Goal: Task Accomplishment & Management: Manage account settings

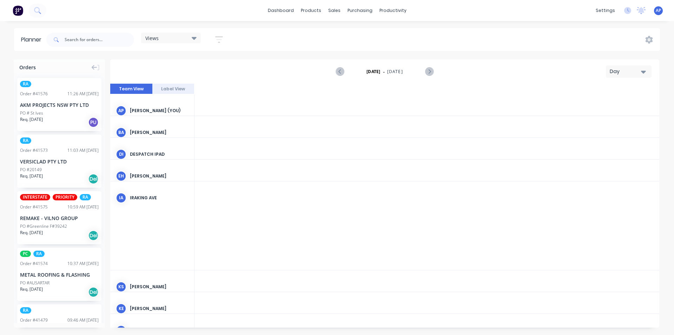
scroll to position [0, 1237]
click at [188, 44] on div "Views Save new view None (Default) edit Iraking edit kyle edit Michael's View e…" at bounding box center [171, 40] width 60 height 14
click at [192, 39] on div "Views" at bounding box center [170, 38] width 51 height 6
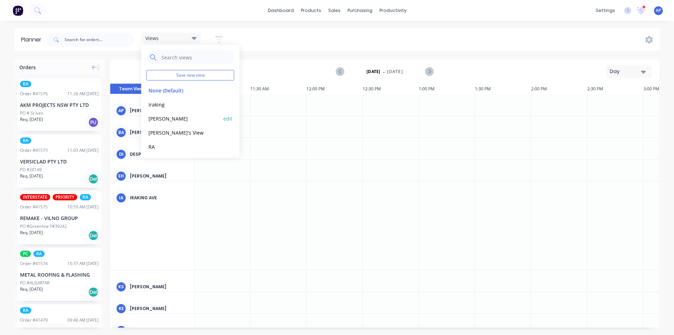
click at [158, 119] on button "[PERSON_NAME]" at bounding box center [183, 118] width 75 height 8
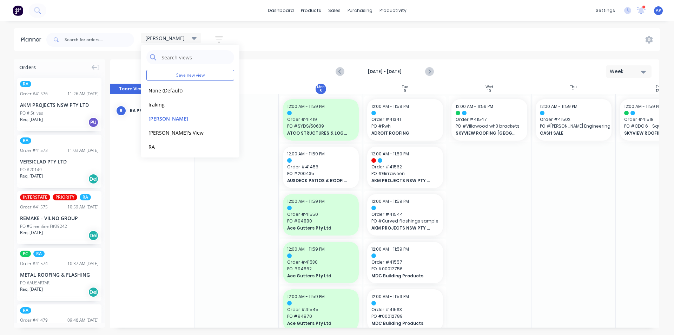
scroll to position [0, 0]
click at [364, 55] on div "Planner kyle Save new view None (Default) edit Iraking edit kyle edit Michael's…" at bounding box center [337, 181] width 674 height 306
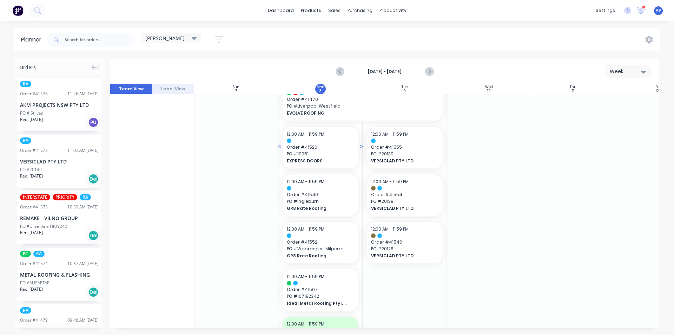
scroll to position [212, 0]
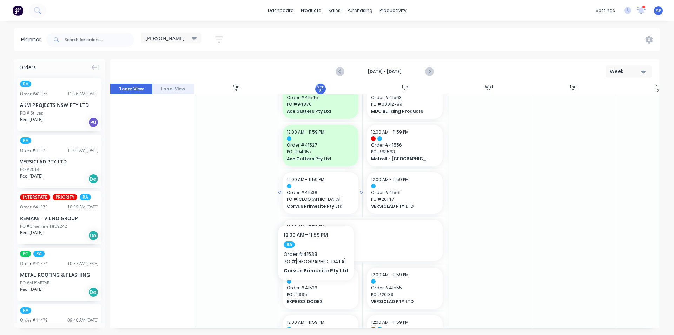
click at [314, 201] on span "PO # Little Bay" at bounding box center [320, 199] width 67 height 6
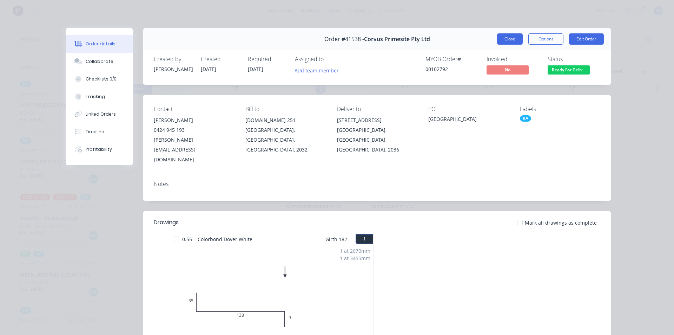
click at [503, 43] on button "Close" at bounding box center [510, 38] width 26 height 11
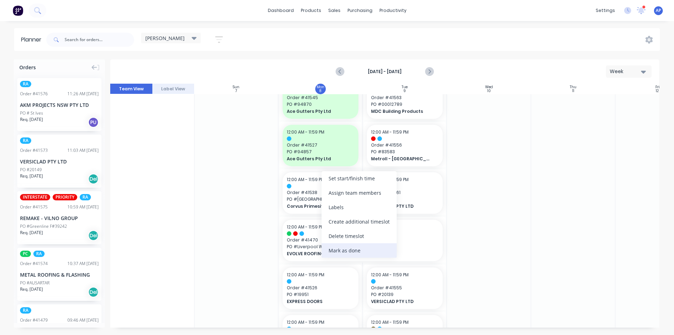
click at [337, 252] on div "Mark as done" at bounding box center [359, 250] width 75 height 14
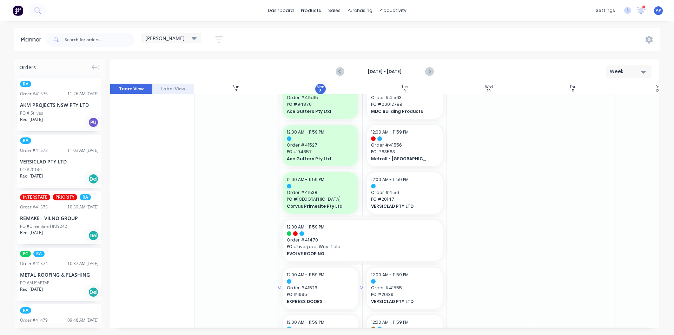
click at [323, 288] on span "Order # 41526" at bounding box center [320, 288] width 67 height 6
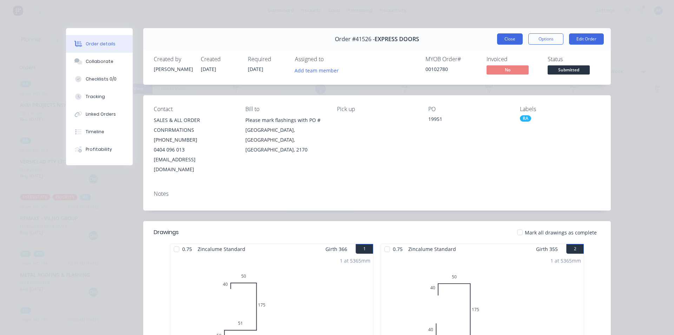
click at [503, 41] on button "Close" at bounding box center [510, 38] width 26 height 11
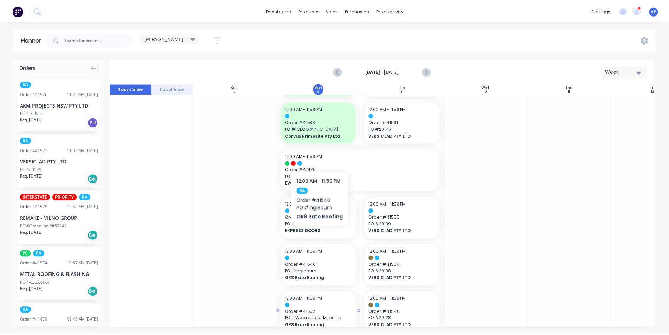
scroll to position [317, 0]
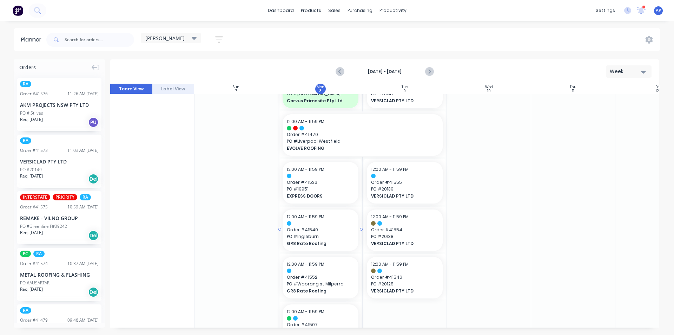
click at [321, 245] on span "GR8 Rate Roofing" at bounding box center [317, 243] width 61 height 6
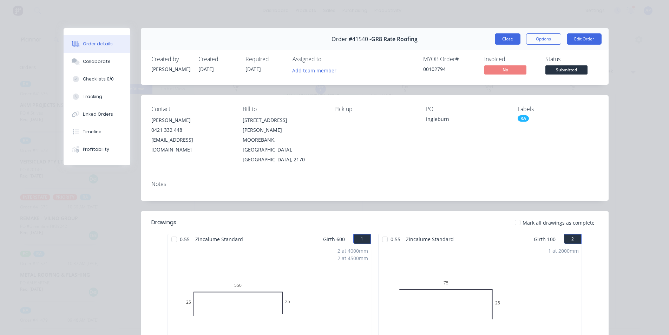
click at [498, 39] on button "Close" at bounding box center [508, 38] width 26 height 11
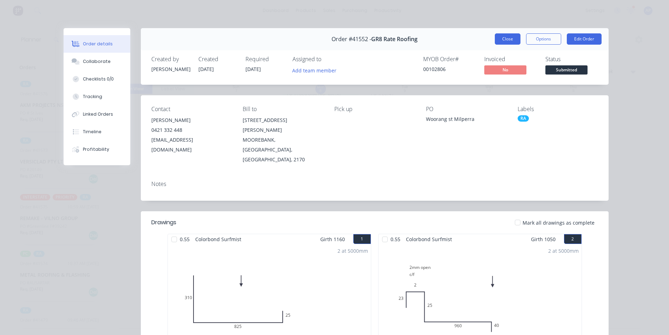
click at [508, 35] on button "Close" at bounding box center [508, 38] width 26 height 11
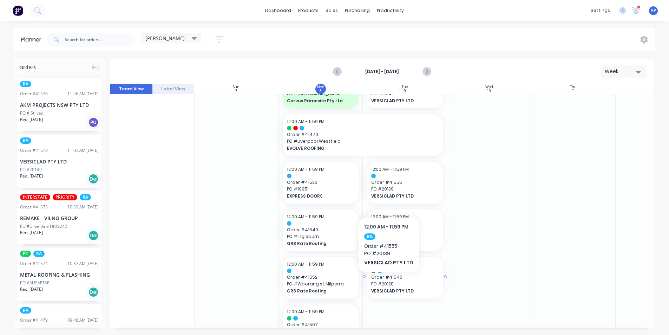
scroll to position [423, 0]
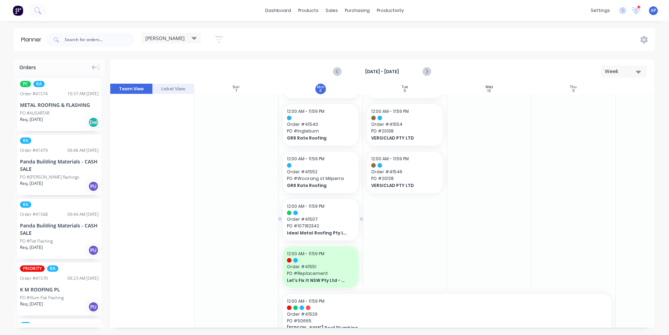
click at [321, 213] on div at bounding box center [320, 212] width 67 height 5
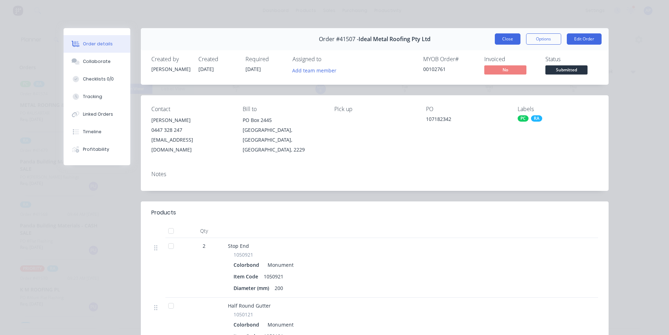
click at [516, 44] on button "Close" at bounding box center [508, 38] width 26 height 11
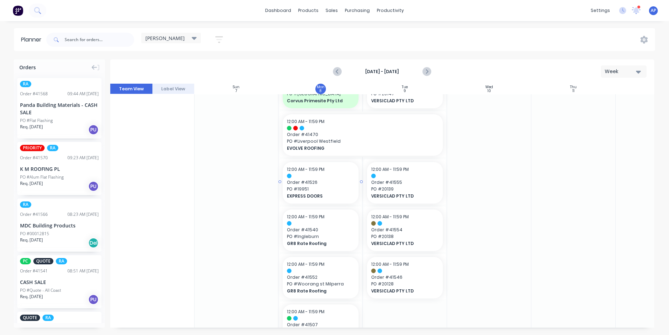
scroll to position [177, 0]
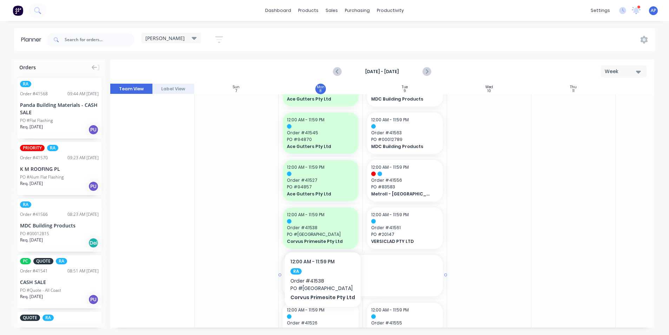
click at [357, 272] on div "12:00 AM - 11:59 PM Order # [GEOGRAPHIC_DATA] EVOLVE ROOFING" at bounding box center [363, 275] width 160 height 41
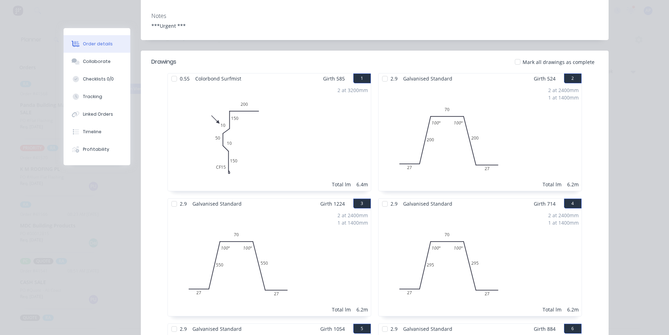
scroll to position [0, 0]
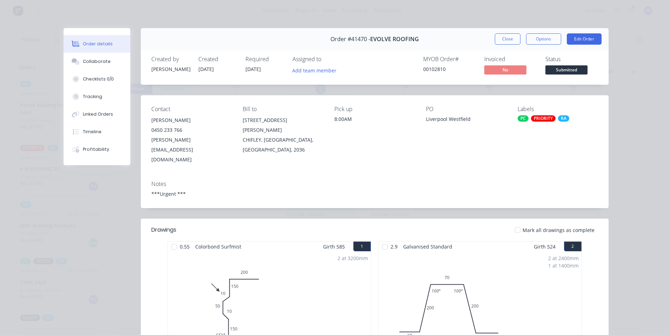
click at [502, 47] on div "Order #41470 - EVOLVE ROOFING Close Options Edit Order" at bounding box center [375, 39] width 468 height 22
click at [502, 44] on button "Close" at bounding box center [508, 38] width 26 height 11
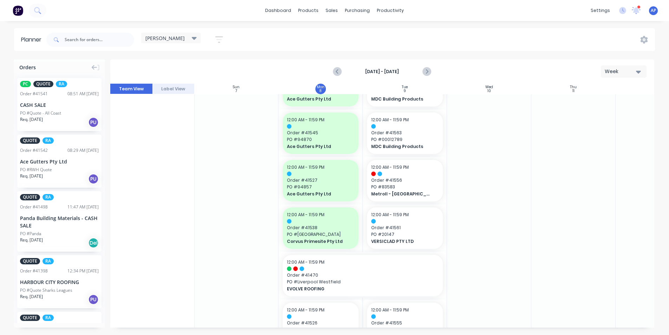
click at [520, 175] on div at bounding box center [489, 276] width 84 height 718
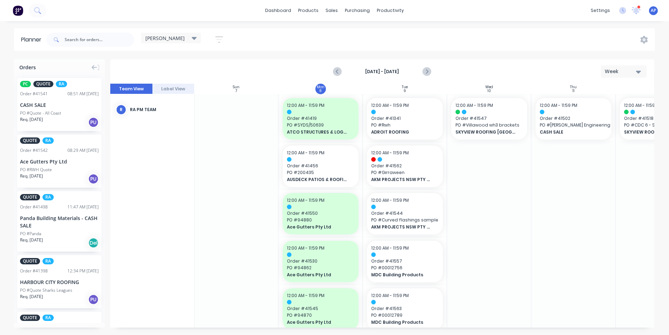
scroll to position [0, 0]
click at [95, 35] on input "text" at bounding box center [100, 40] width 70 height 14
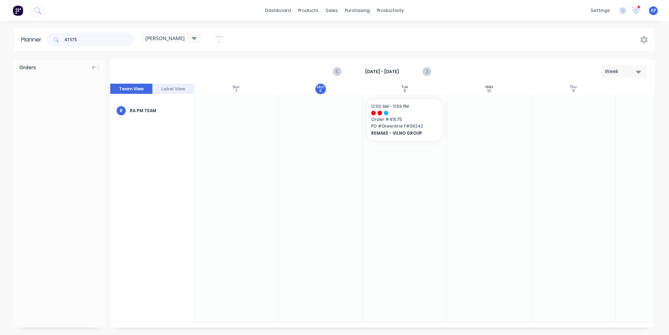
drag, startPoint x: 16, startPoint y: 38, endPoint x: 0, endPoint y: 32, distance: 16.7
click at [0, 38] on div "Planner 41575 kyle Save new view None (Default) edit Iraking edit kyle edit Mic…" at bounding box center [334, 39] width 669 height 23
type input "4"
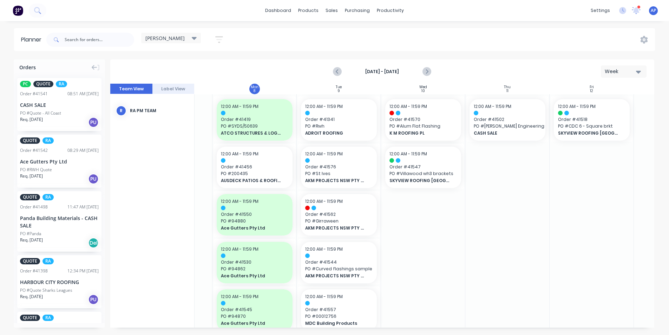
scroll to position [0, 62]
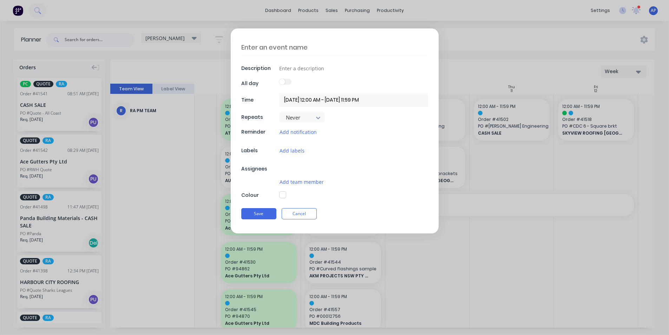
type textarea "x"
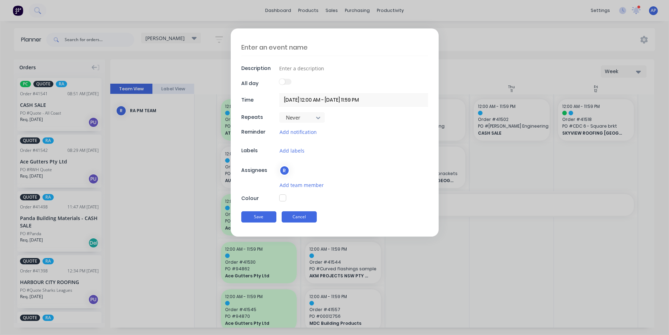
click at [314, 214] on button "Cancel" at bounding box center [299, 216] width 35 height 11
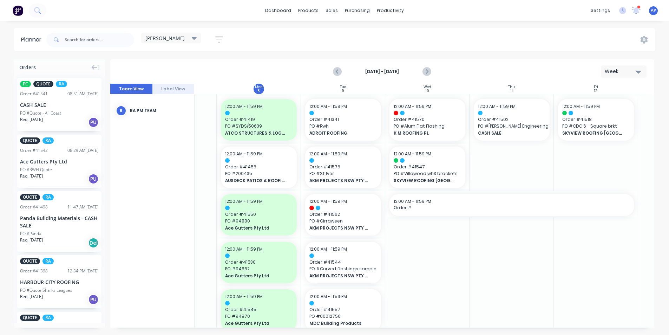
drag, startPoint x: 299, startPoint y: 167, endPoint x: 346, endPoint y: 166, distance: 46.4
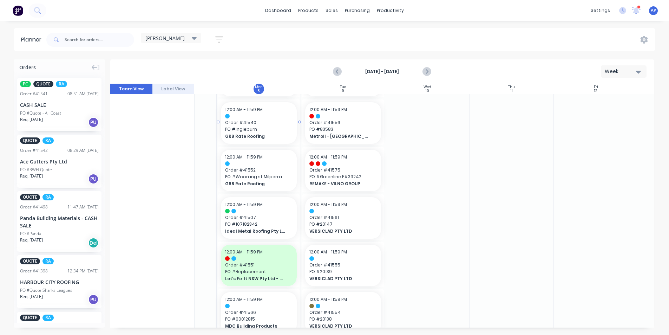
scroll to position [319, 62]
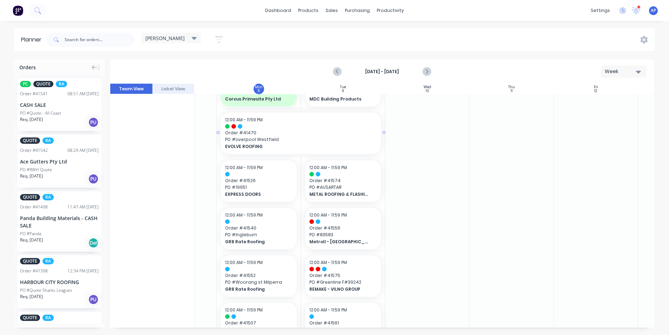
click at [252, 146] on span "EVOLVE ROOFING" at bounding box center [293, 146] width 137 height 6
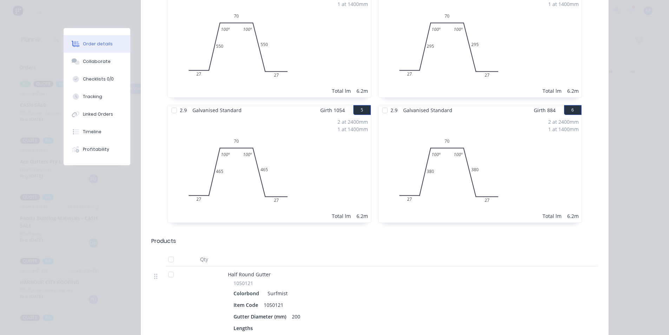
scroll to position [0, 0]
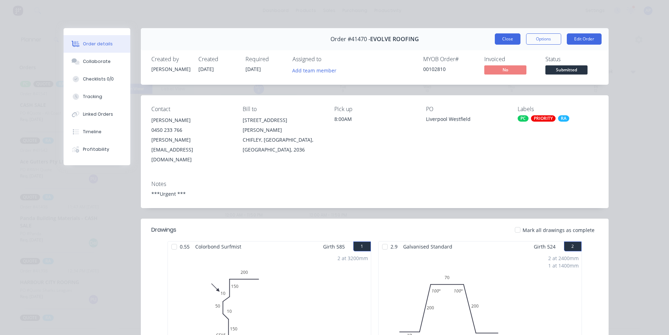
click at [505, 41] on button "Close" at bounding box center [508, 38] width 26 height 11
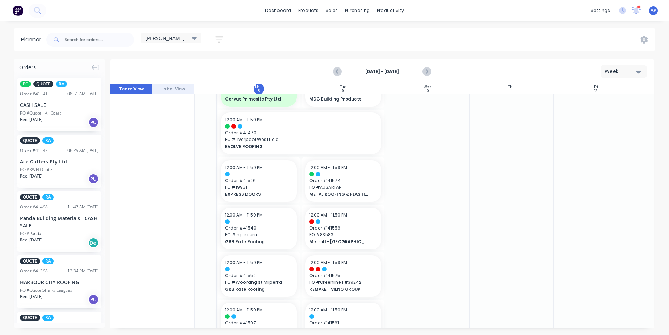
click at [480, 174] on div at bounding box center [512, 205] width 84 height 860
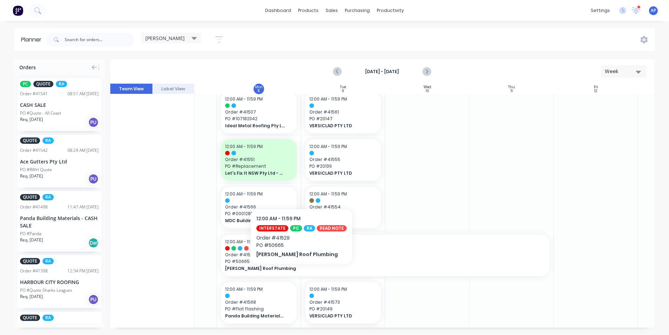
scroll to position [635, 62]
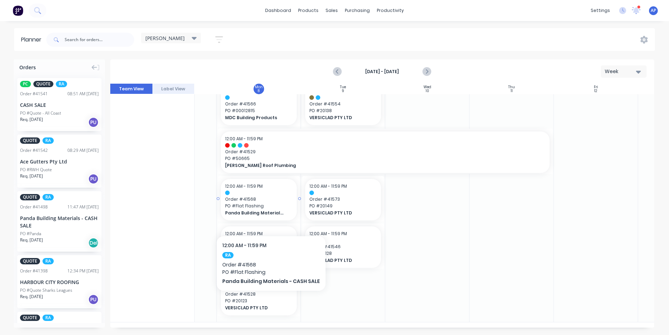
click at [269, 214] on div "12:00 AM - 11:59 PM Order # 41568 PO # Flat Flashing Panda Building Materials -…" at bounding box center [259, 199] width 76 height 41
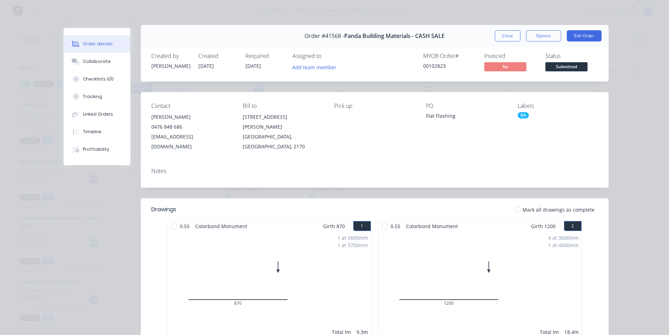
scroll to position [0, 0]
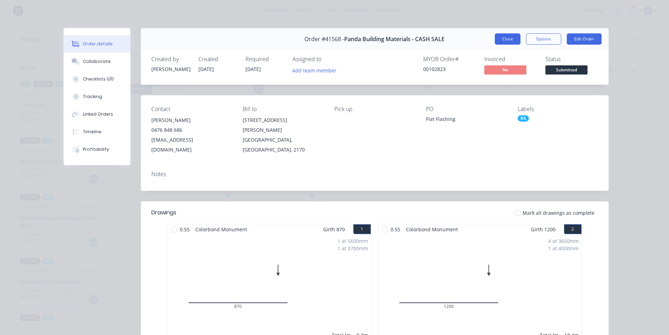
click at [503, 40] on button "Close" at bounding box center [508, 38] width 26 height 11
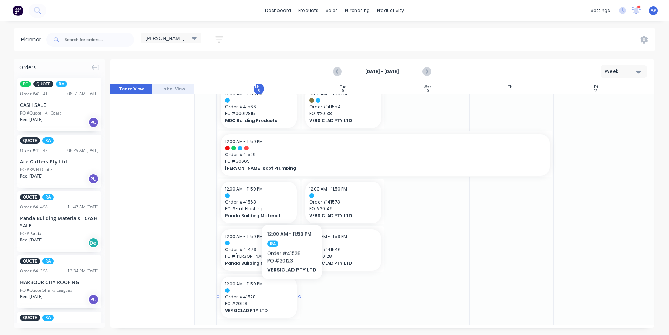
click at [291, 290] on div at bounding box center [258, 290] width 67 height 5
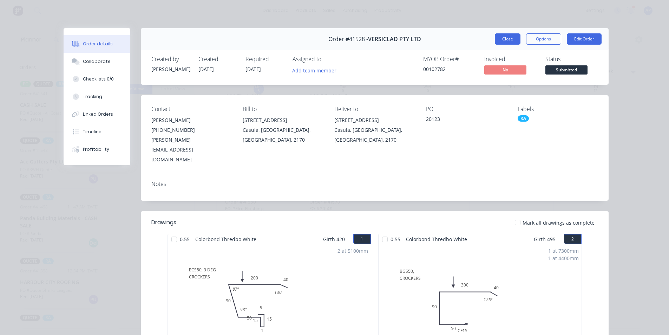
click at [496, 39] on button "Close" at bounding box center [508, 38] width 26 height 11
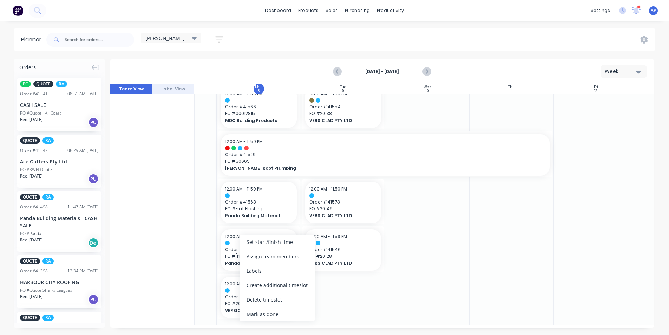
click at [264, 312] on div "Mark as done" at bounding box center [277, 314] width 75 height 14
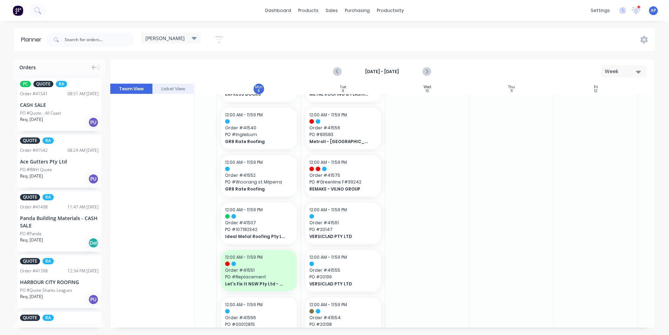
scroll to position [489, 62]
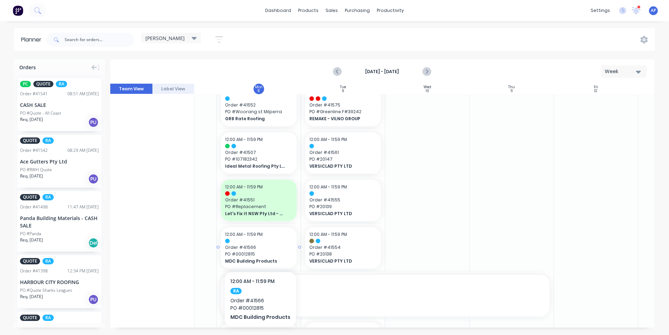
click at [256, 261] on span "MDC Building Products" at bounding box center [255, 261] width 61 height 6
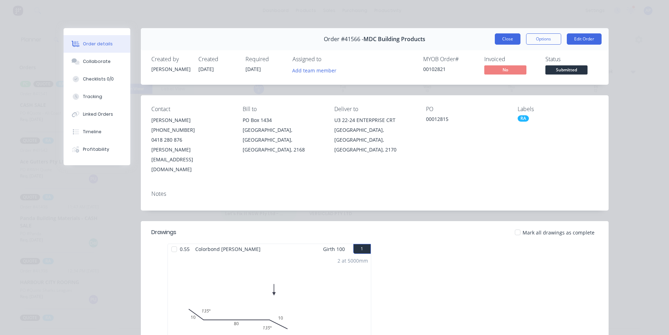
click at [502, 39] on button "Close" at bounding box center [508, 38] width 26 height 11
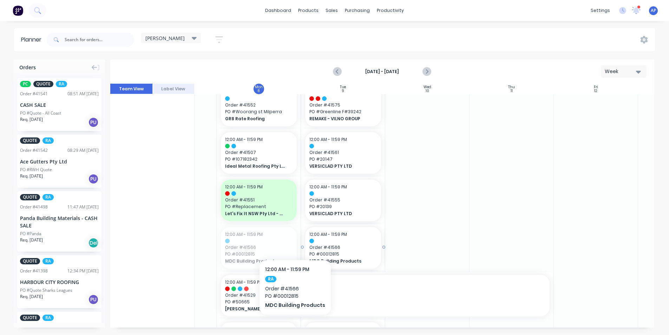
drag, startPoint x: 272, startPoint y: 244, endPoint x: 330, endPoint y: 234, distance: 59.3
click at [198, 202] on div at bounding box center [382, 206] width 544 height 244
drag, startPoint x: 198, startPoint y: 202, endPoint x: 175, endPoint y: 73, distance: 131.4
click at [201, 204] on div at bounding box center [382, 206] width 544 height 244
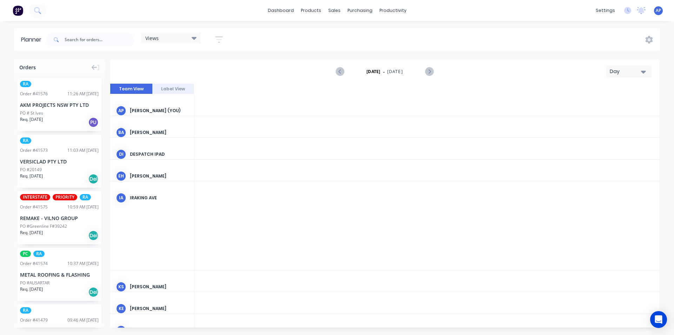
scroll to position [0, 1349]
click at [188, 40] on div "Views" at bounding box center [170, 38] width 51 height 6
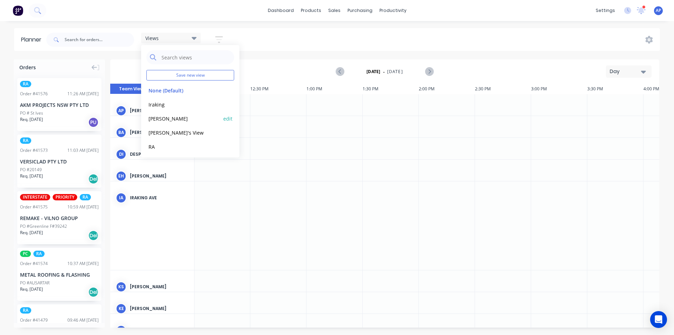
click at [165, 119] on button "[PERSON_NAME]" at bounding box center [183, 118] width 75 height 8
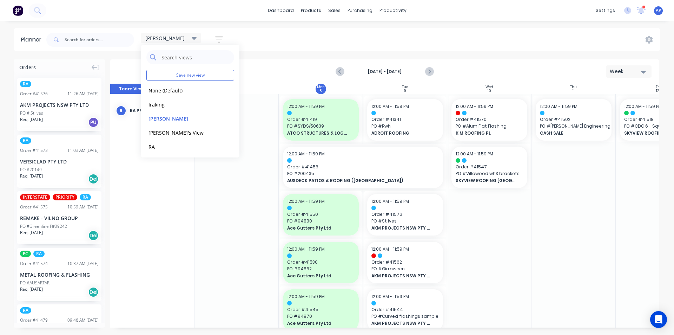
scroll to position [0, 0]
click at [464, 34] on div "[PERSON_NAME] Save new view None (Default) edit Iraking edit [PERSON_NAME] edit…" at bounding box center [352, 39] width 615 height 21
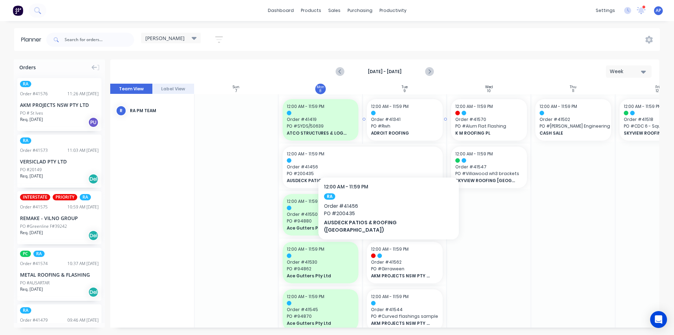
click at [380, 133] on span "ADROIT ROOFING" at bounding box center [401, 133] width 61 height 6
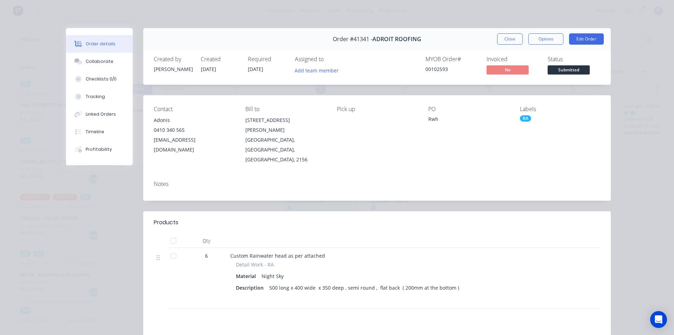
click at [509, 44] on button "Close" at bounding box center [510, 38] width 26 height 11
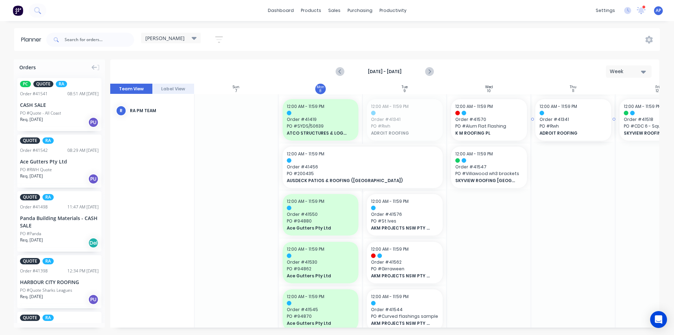
drag, startPoint x: 425, startPoint y: 122, endPoint x: 576, endPoint y: 148, distance: 153.9
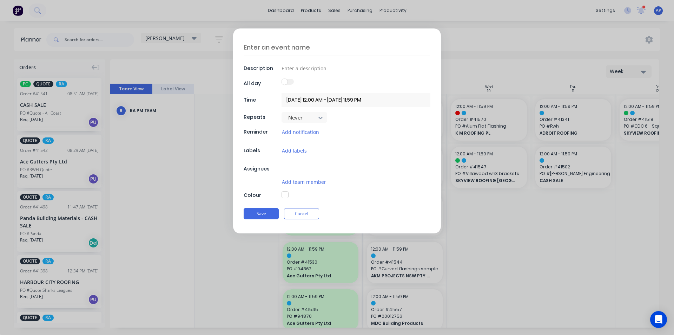
type textarea "x"
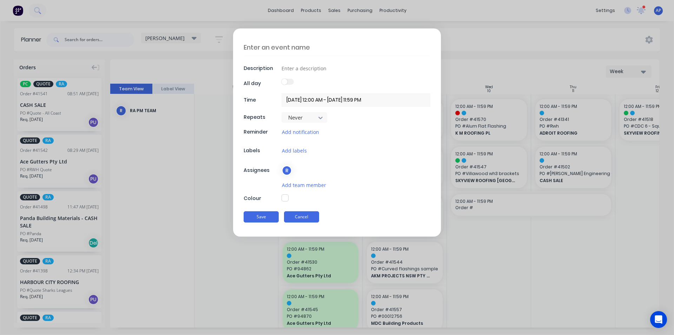
click at [315, 217] on button "Cancel" at bounding box center [301, 216] width 35 height 11
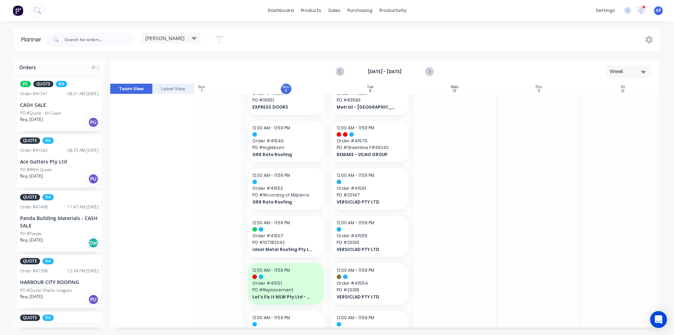
scroll to position [422, 35]
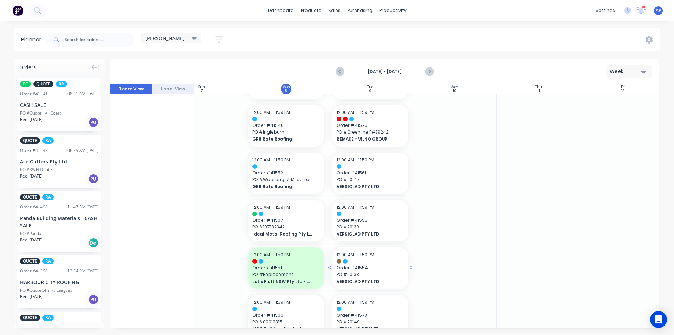
click at [386, 266] on span "Order # 41554" at bounding box center [370, 268] width 67 height 6
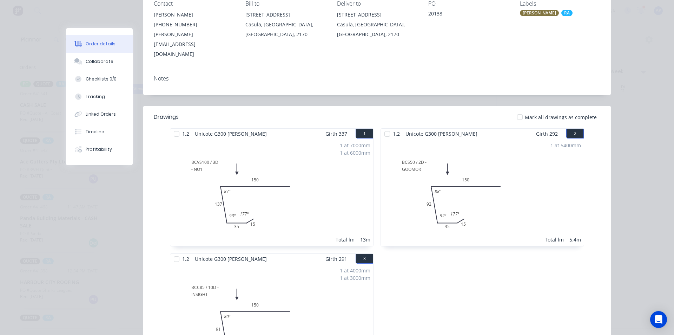
scroll to position [0, 0]
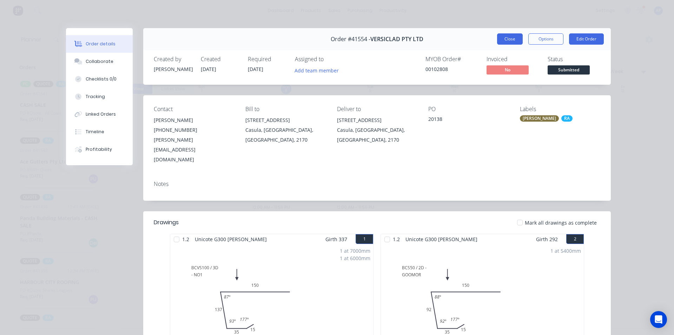
click at [502, 36] on button "Close" at bounding box center [510, 38] width 26 height 11
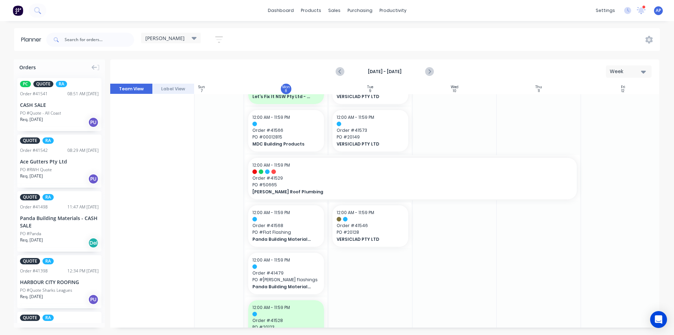
scroll to position [632, 35]
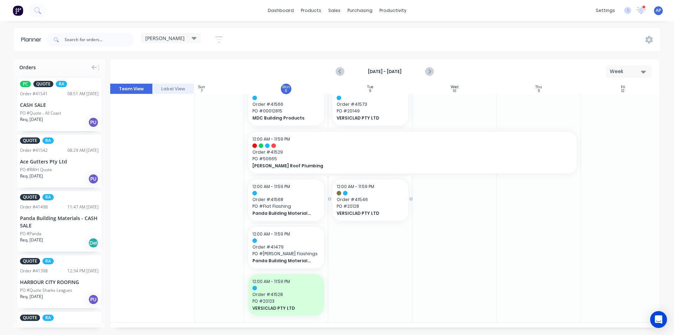
click at [393, 203] on div "12:00 AM - 11:59 PM Order # 41546 PO # 20128 VERSICLAD PTY LTD" at bounding box center [371, 199] width 76 height 41
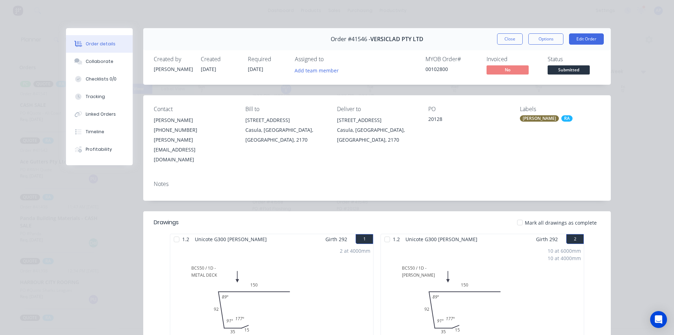
scroll to position [105, 0]
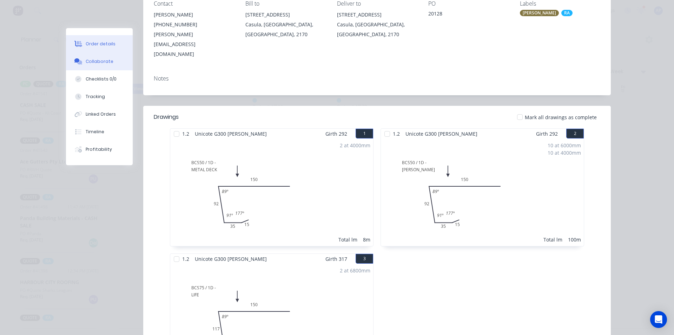
click at [104, 63] on div "Collaborate" at bounding box center [100, 61] width 28 height 6
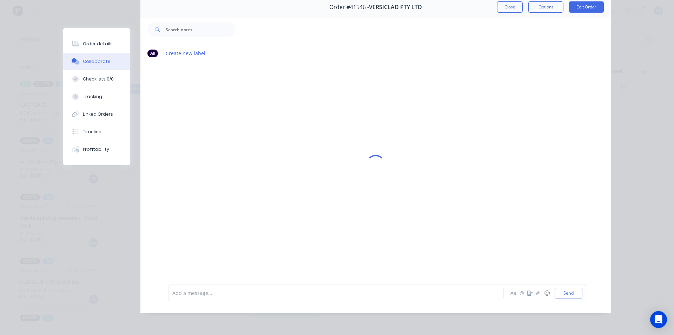
scroll to position [0, 0]
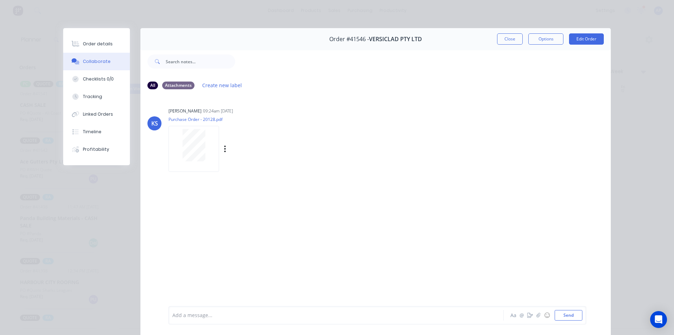
click at [212, 147] on div at bounding box center [194, 145] width 44 height 32
click at [508, 35] on button "Close" at bounding box center [510, 38] width 26 height 11
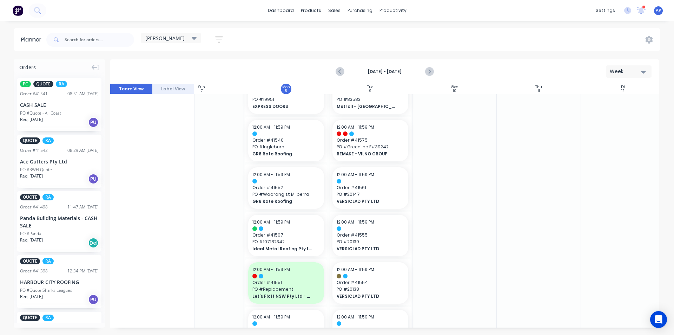
scroll to position [419, 35]
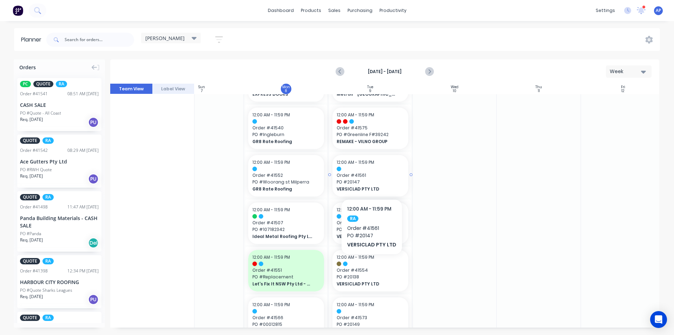
click at [390, 190] on span "VERSICLAD PTY LTD" at bounding box center [367, 189] width 61 height 6
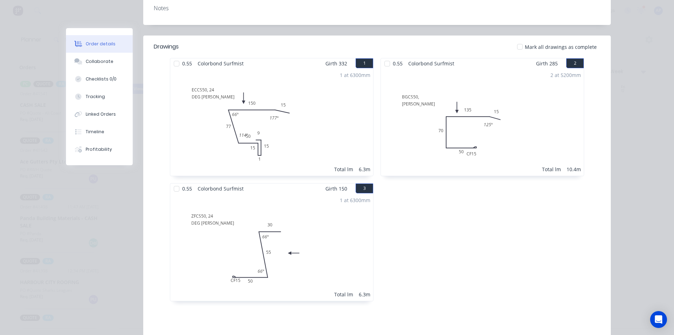
scroll to position [0, 0]
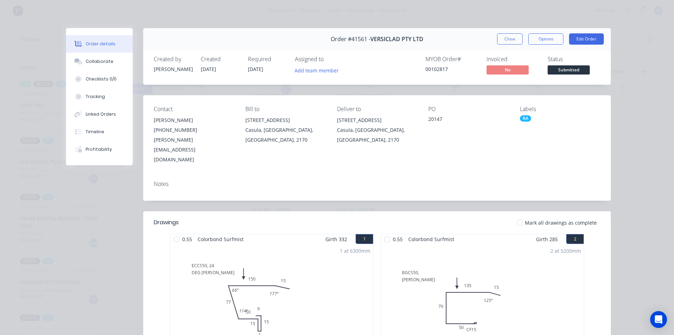
click at [511, 31] on div "Order #41561 - VERSICLAD PTY LTD Close Options Edit Order" at bounding box center [377, 39] width 468 height 22
click at [510, 36] on button "Close" at bounding box center [510, 38] width 26 height 11
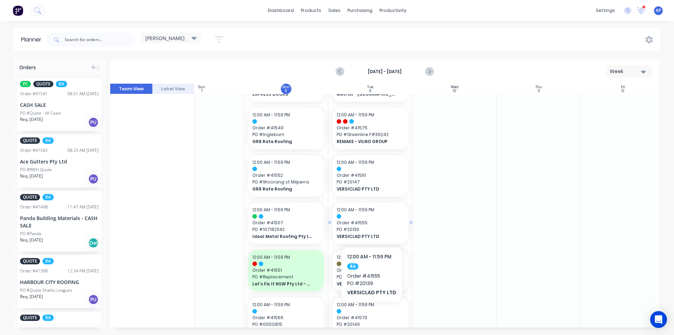
click at [365, 221] on span "Order # 41555" at bounding box center [370, 223] width 67 height 6
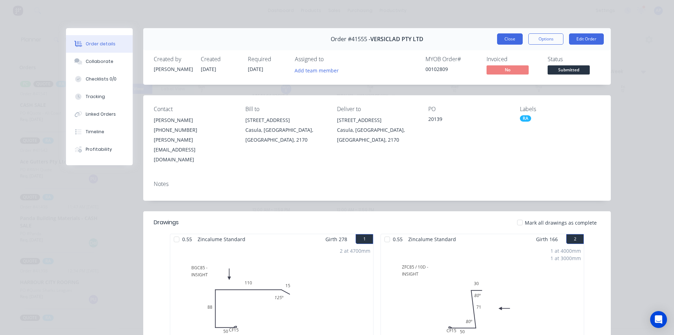
click at [516, 37] on button "Close" at bounding box center [510, 38] width 26 height 11
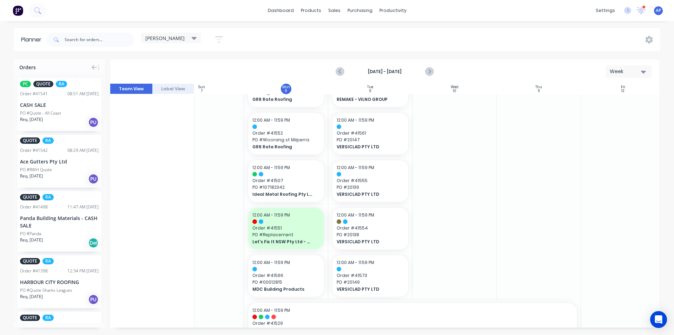
scroll to position [489, 35]
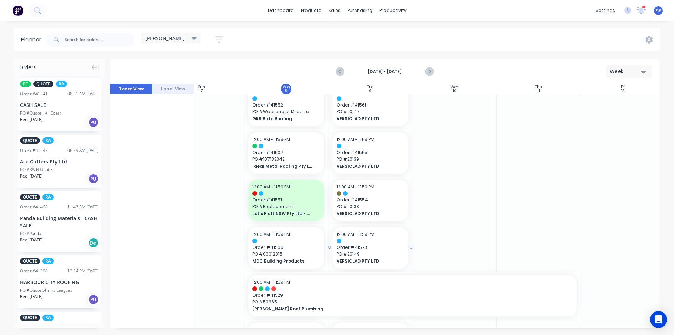
click at [380, 238] on div "12:00 AM - 11:59 PM Order # 41573 PO # 20149 VERSICLAD PTY LTD" at bounding box center [371, 247] width 76 height 41
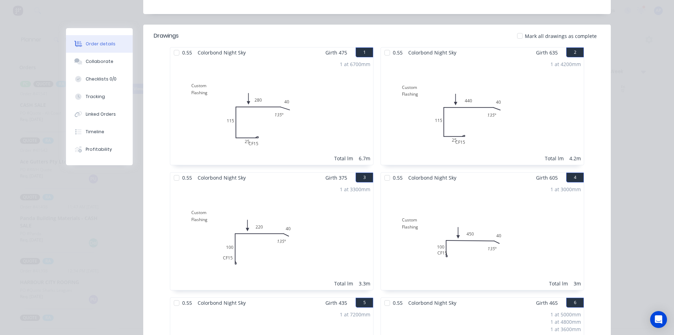
scroll to position [0, 0]
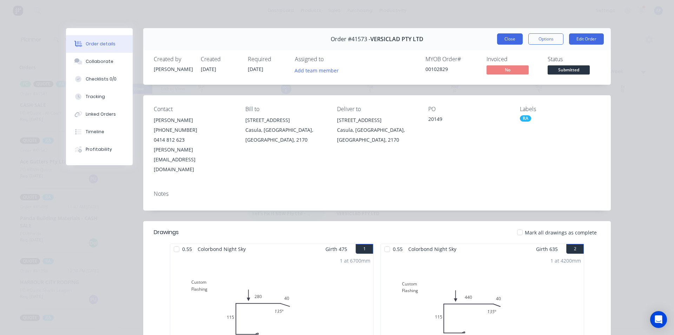
click at [497, 41] on button "Close" at bounding box center [510, 38] width 26 height 11
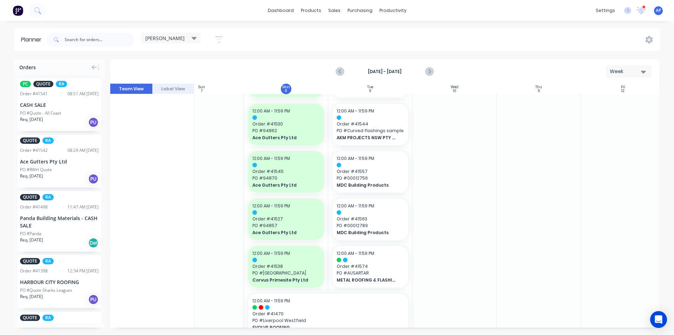
scroll to position [0, 35]
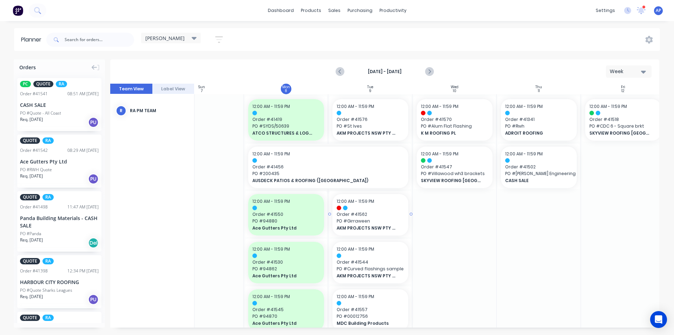
click at [389, 226] on span "AKM PROJECTS NSW PTY LTD" at bounding box center [367, 228] width 61 height 6
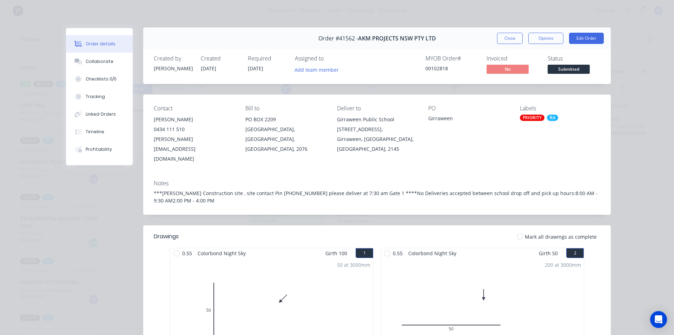
scroll to position [0, 0]
click at [506, 42] on button "Close" at bounding box center [510, 38] width 26 height 11
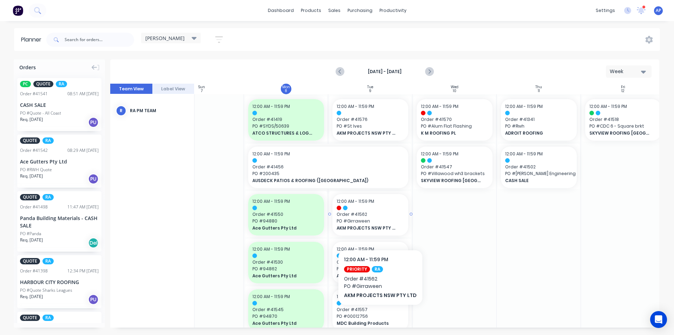
click at [379, 228] on span "AKM PROJECTS NSW PTY LTD" at bounding box center [367, 228] width 61 height 6
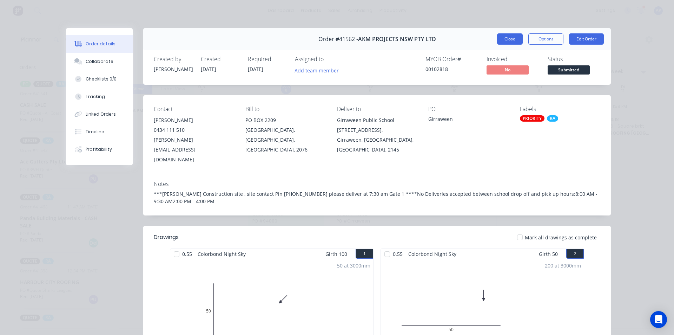
click at [513, 39] on button "Close" at bounding box center [510, 38] width 26 height 11
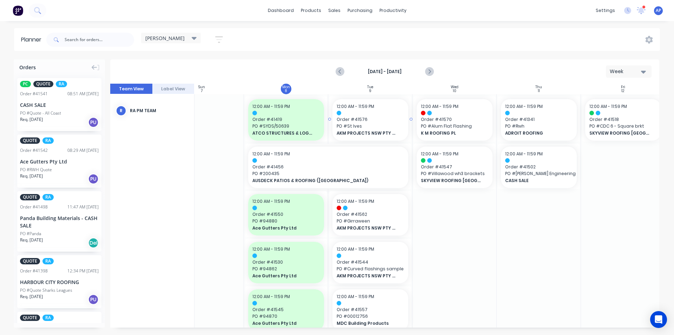
click at [351, 112] on div at bounding box center [370, 113] width 67 height 5
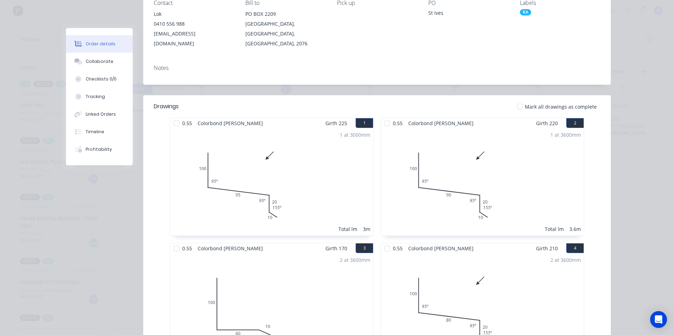
scroll to position [35, 0]
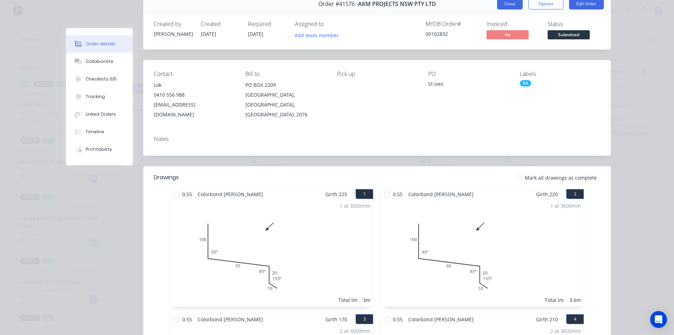
click at [510, 1] on button "Close" at bounding box center [510, 3] width 26 height 11
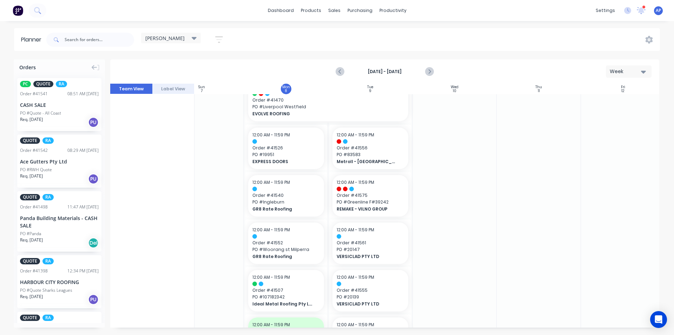
scroll to position [351, 35]
click at [353, 121] on div "12:00 AM - 11:59 PM Order # [GEOGRAPHIC_DATA] EVOLVE ROOFING" at bounding box center [328, 100] width 160 height 41
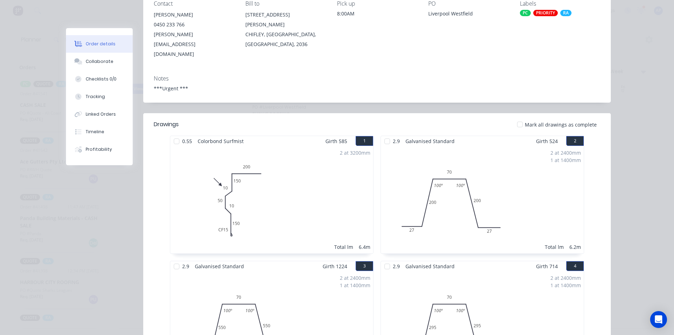
scroll to position [0, 0]
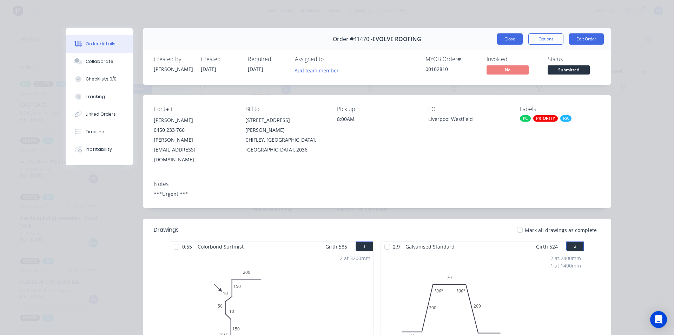
click at [509, 42] on button "Close" at bounding box center [510, 38] width 26 height 11
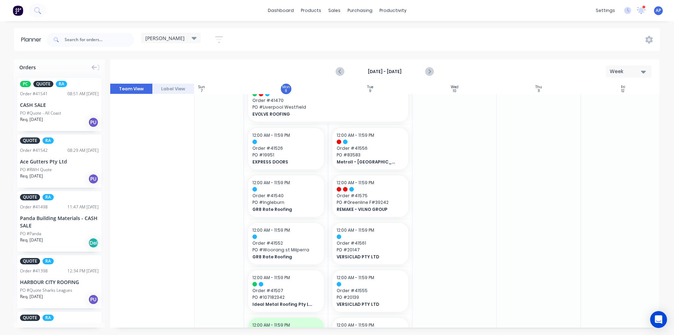
click at [450, 196] on div at bounding box center [455, 173] width 84 height 860
click at [379, 155] on span "PO # 83583" at bounding box center [370, 155] width 67 height 6
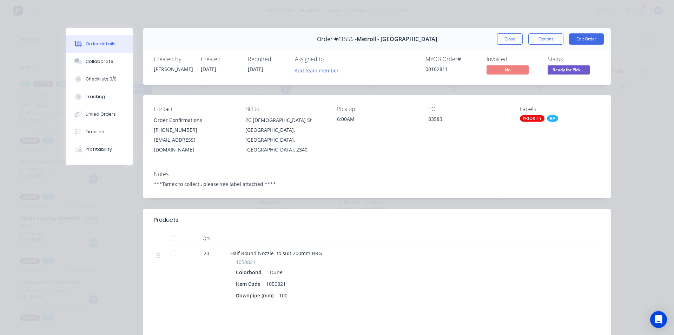
drag, startPoint x: 504, startPoint y: 37, endPoint x: 415, endPoint y: 117, distance: 120.7
click at [504, 37] on button "Close" at bounding box center [510, 38] width 26 height 11
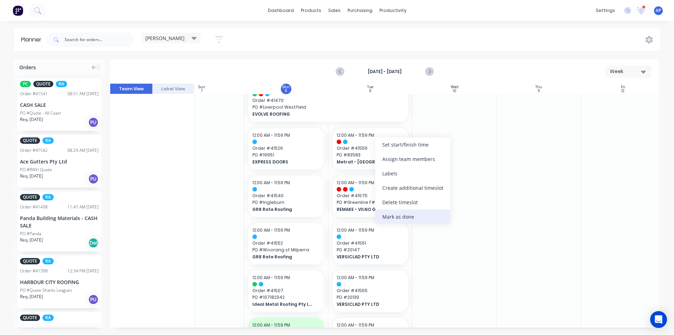
click at [413, 216] on div "Mark as done" at bounding box center [413, 216] width 75 height 14
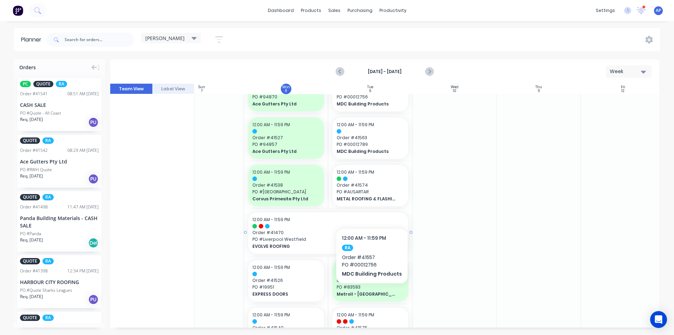
scroll to position [246, 35]
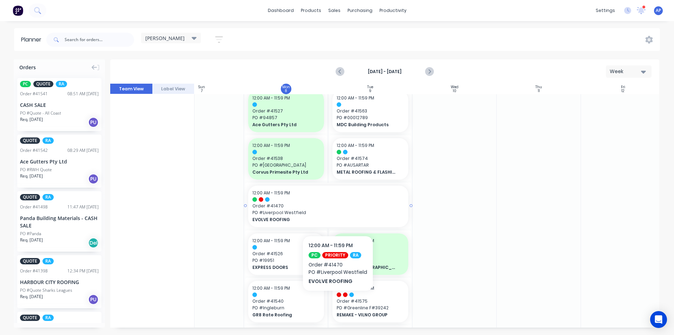
click at [338, 214] on span "PO # Liverpool Westfield" at bounding box center [329, 212] width 152 height 6
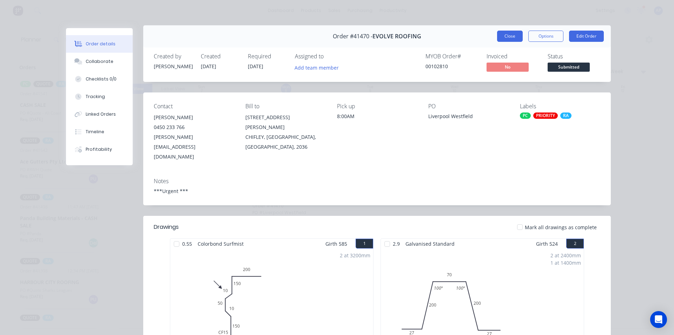
scroll to position [0, 0]
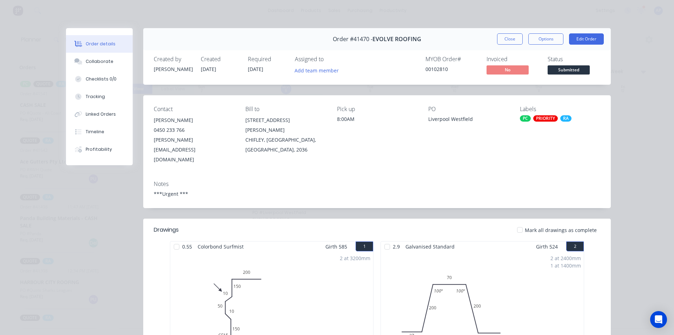
click at [512, 45] on div "Order #41470 - EVOLVE ROOFING Close Options Edit Order" at bounding box center [377, 39] width 468 height 22
click at [510, 42] on button "Close" at bounding box center [510, 38] width 26 height 11
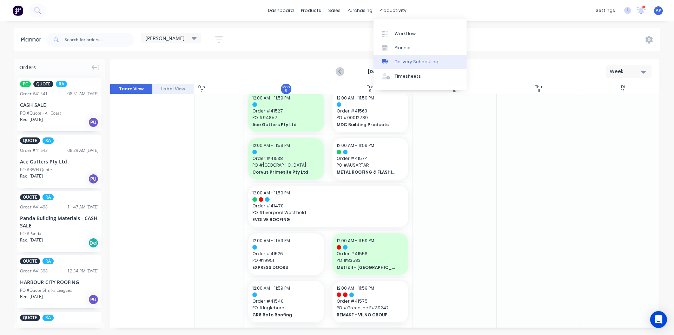
click at [415, 61] on div "Delivery Scheduling" at bounding box center [417, 62] width 44 height 6
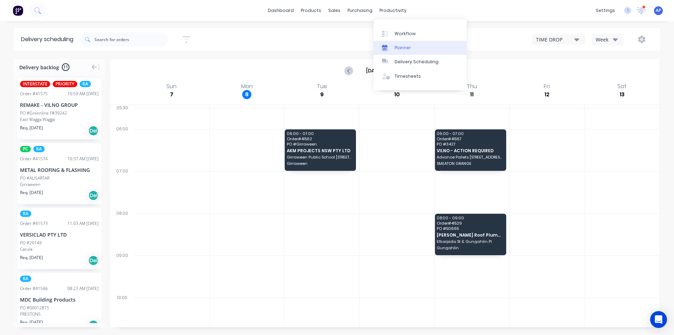
click at [406, 51] on link "Planner" at bounding box center [420, 48] width 93 height 14
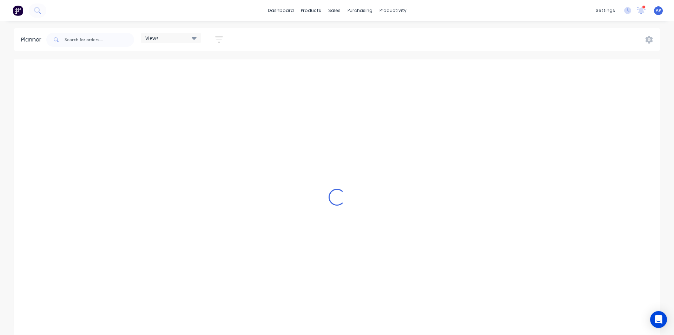
scroll to position [0, 1349]
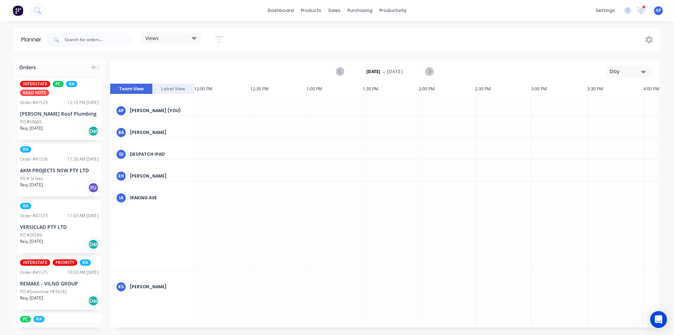
click at [642, 77] on button "Day" at bounding box center [629, 71] width 46 height 12
click at [197, 35] on icon at bounding box center [194, 38] width 5 height 8
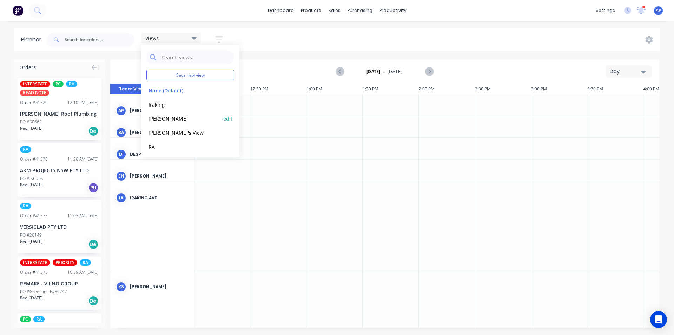
click at [179, 115] on button "[PERSON_NAME]" at bounding box center [183, 118] width 75 height 8
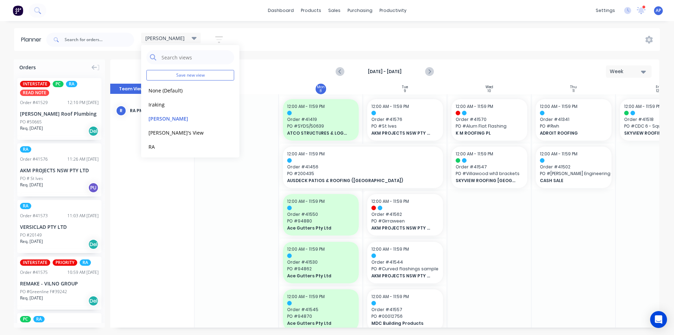
scroll to position [0, 0]
click at [503, 41] on div "[PERSON_NAME] Save new view None (Default) edit Iraking edit [PERSON_NAME] edit…" at bounding box center [352, 39] width 615 height 21
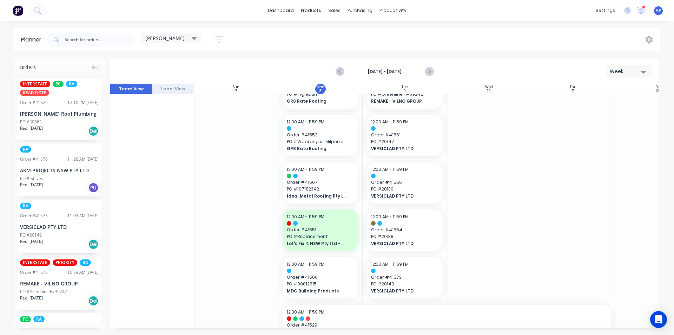
scroll to position [635, 0]
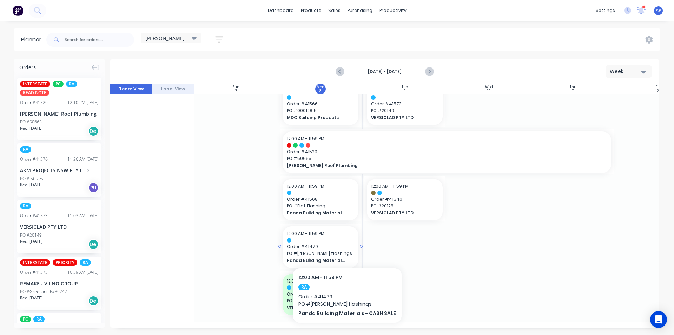
click at [345, 246] on span "Order # 41479" at bounding box center [320, 246] width 67 height 6
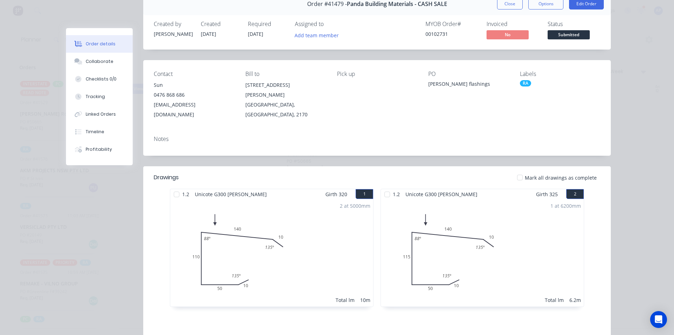
scroll to position [0, 0]
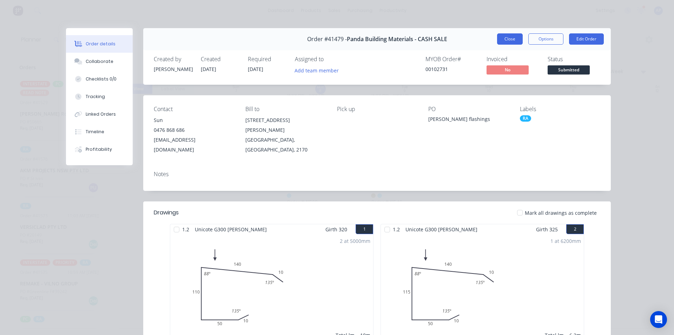
click at [501, 38] on button "Close" at bounding box center [510, 38] width 26 height 11
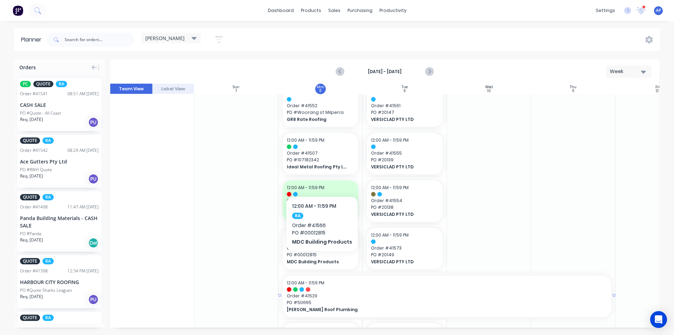
scroll to position [527, 0]
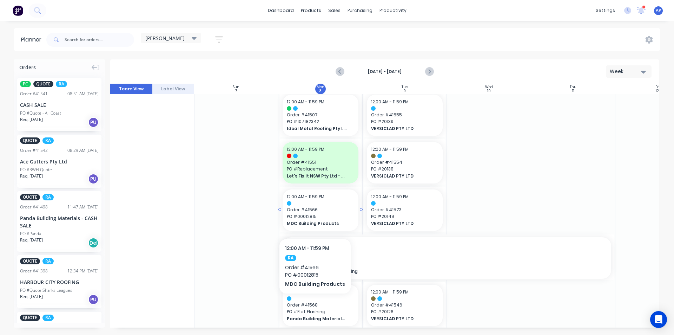
click at [314, 218] on span "PO # 00012815" at bounding box center [320, 216] width 67 height 6
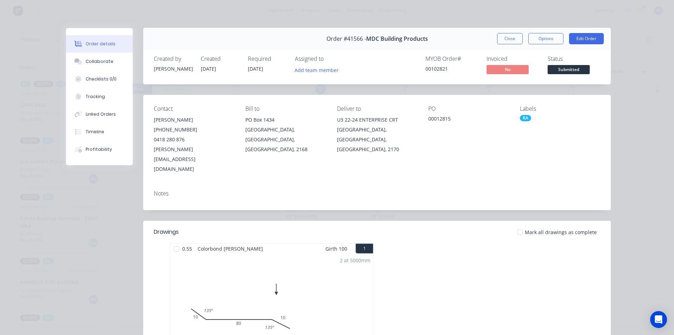
scroll to position [0, 0]
click at [489, 63] on div "Invoiced No" at bounding box center [513, 66] width 53 height 20
click at [497, 34] on div "Close Options Edit Order" at bounding box center [550, 38] width 107 height 11
click at [497, 40] on button "Close" at bounding box center [510, 38] width 26 height 11
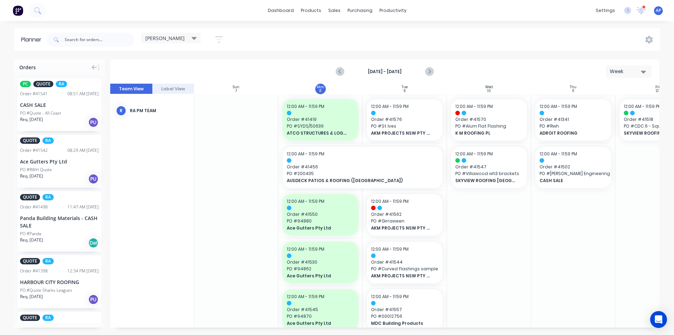
scroll to position [35, 0]
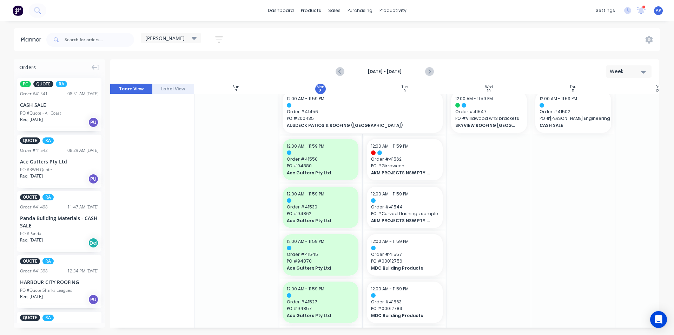
scroll to position [105, 0]
